Goal: Task Accomplishment & Management: Use online tool/utility

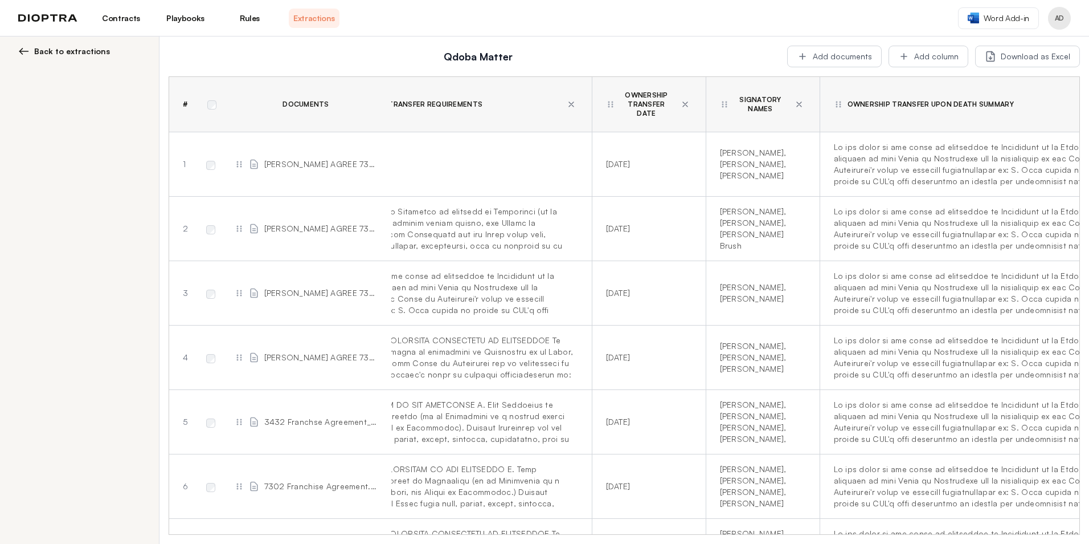
scroll to position [0, 1555]
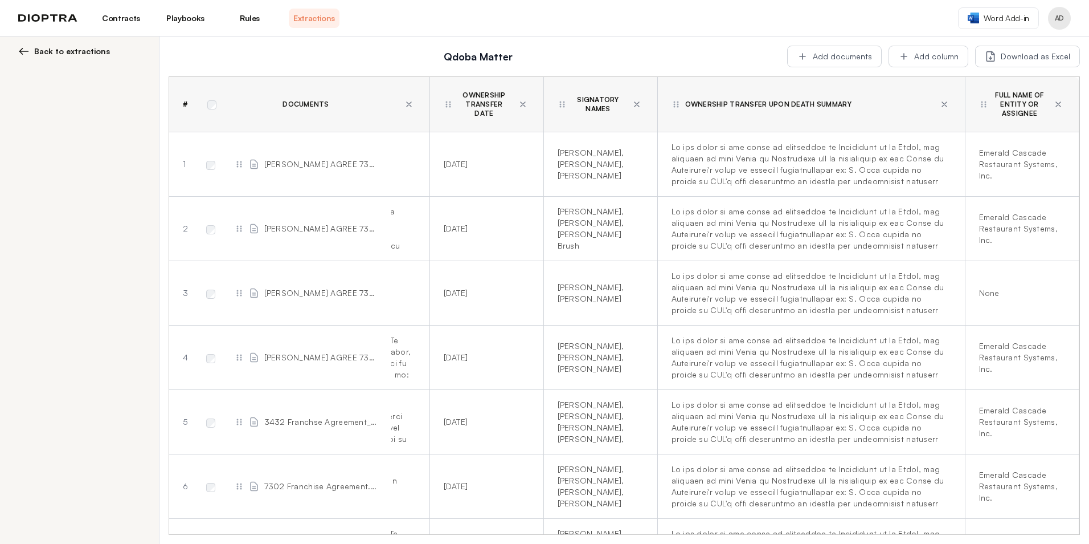
click at [672, 101] on icon at bounding box center [676, 104] width 9 height 9
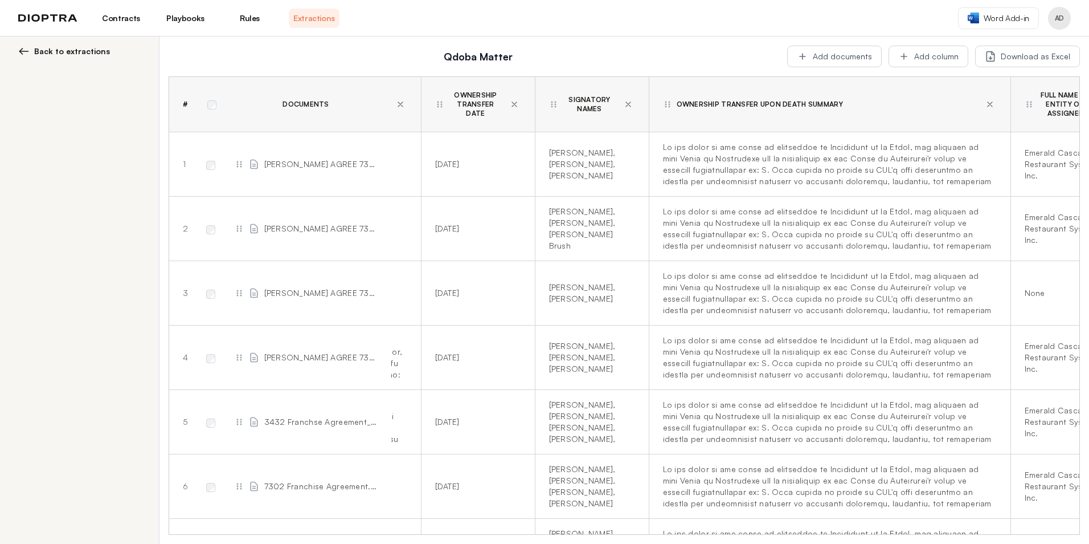
drag, startPoint x: 955, startPoint y: 169, endPoint x: 984, endPoint y: 166, distance: 28.6
click at [984, 166] on td at bounding box center [830, 164] width 362 height 64
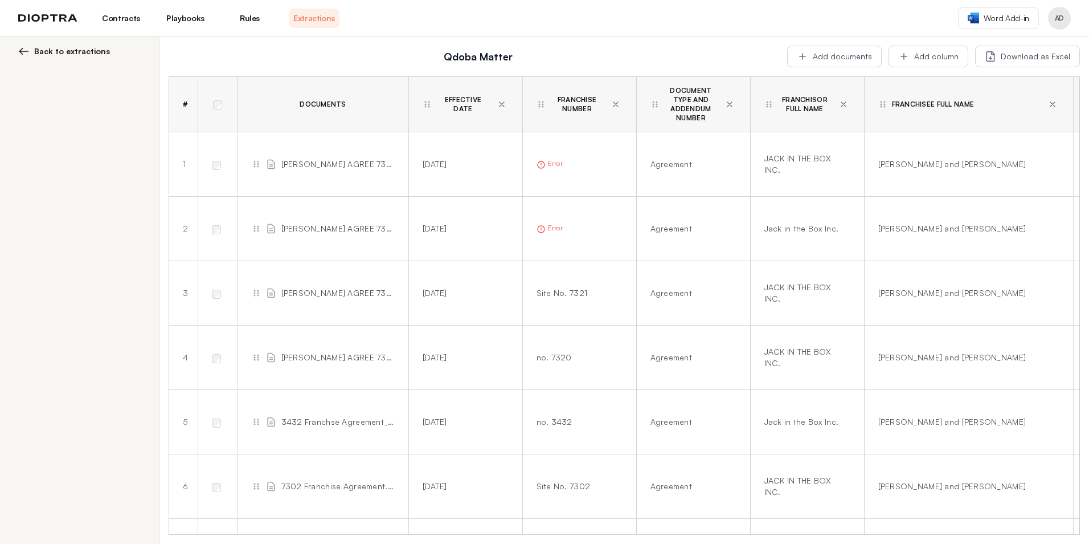
click at [828, 63] on button "Add documents" at bounding box center [834, 57] width 95 height 22
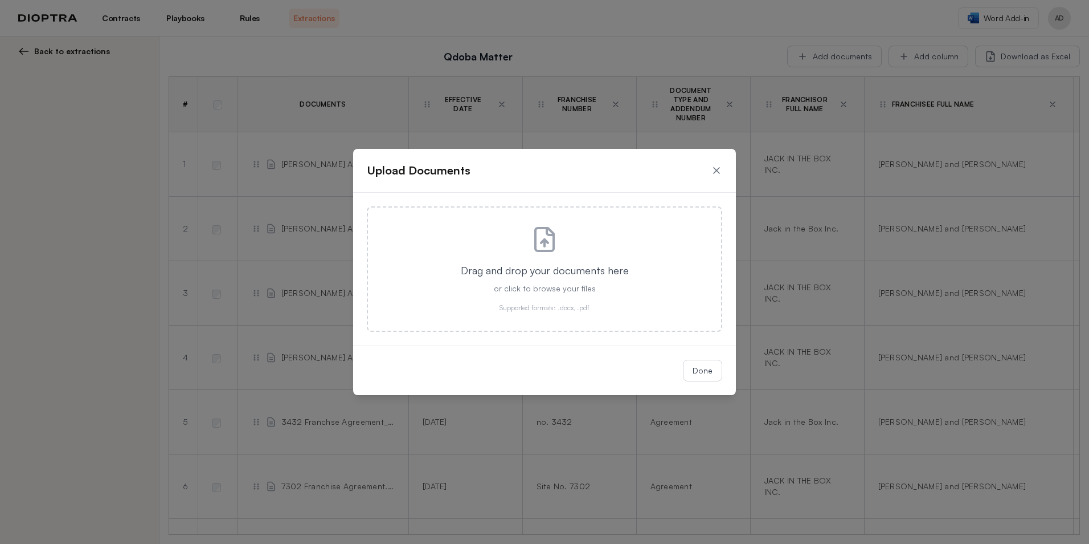
click at [716, 172] on icon at bounding box center [716, 170] width 11 height 11
